Goal: Information Seeking & Learning: Learn about a topic

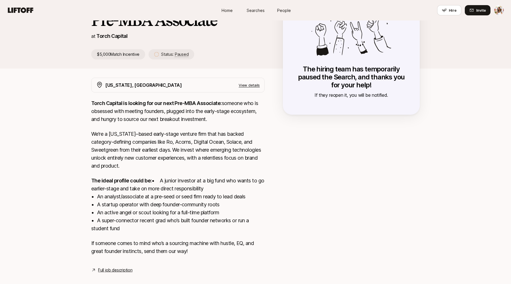
scroll to position [69, 0]
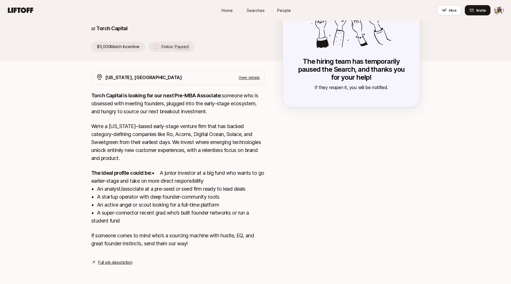
click at [128, 261] on link "Full job description" at bounding box center [115, 262] width 34 height 7
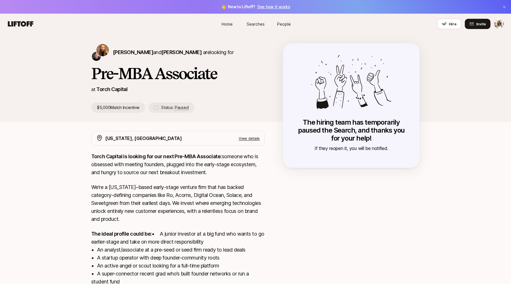
scroll to position [69, 0]
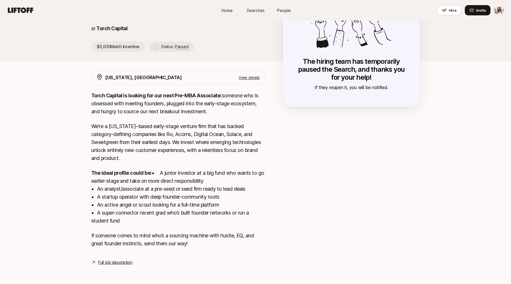
click at [121, 262] on link "Full job description" at bounding box center [115, 262] width 34 height 7
